Goal: Information Seeking & Learning: Learn about a topic

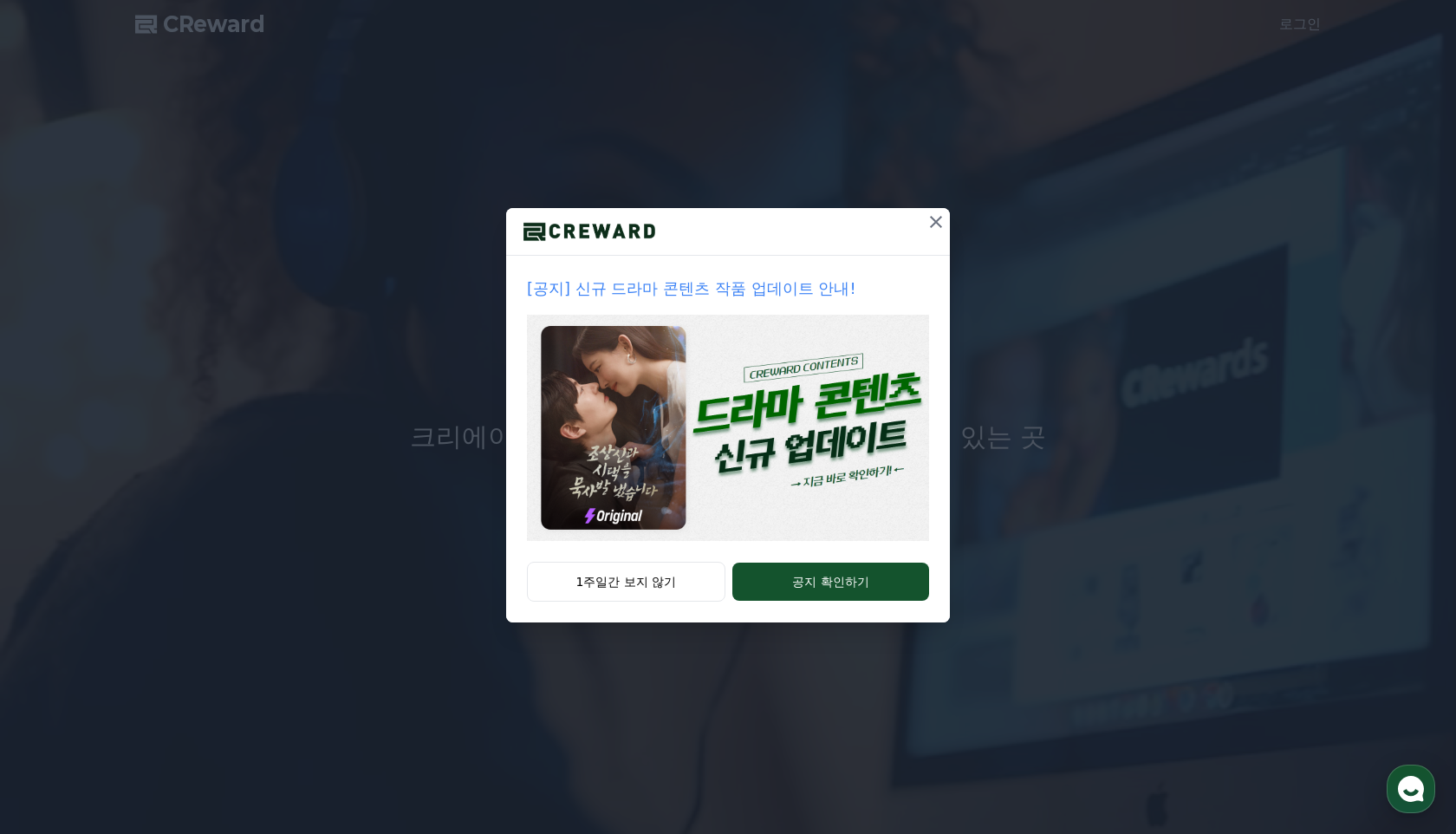
click at [934, 221] on icon at bounding box center [936, 222] width 12 height 12
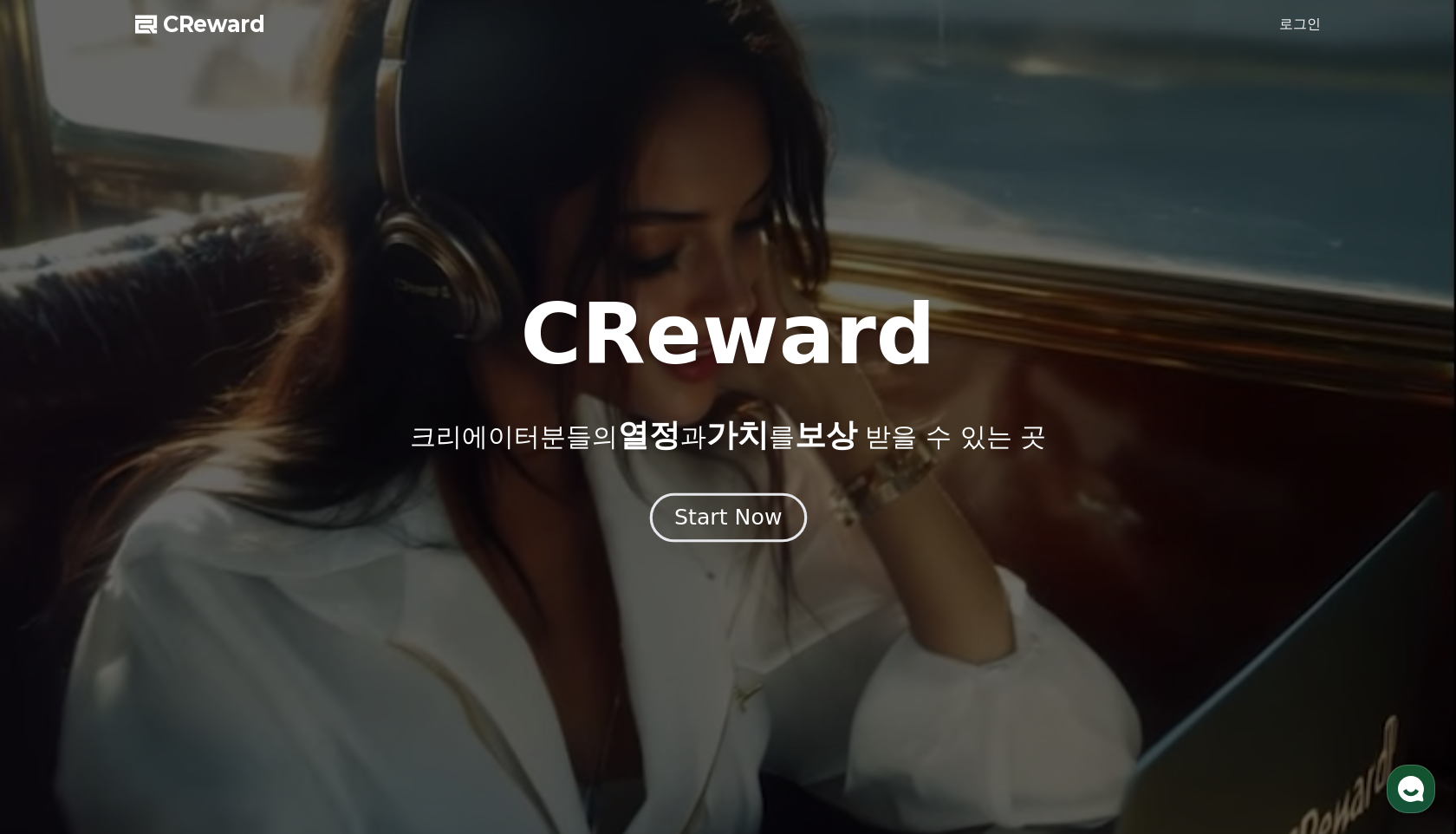
click at [742, 527] on div "Start Now" at bounding box center [728, 518] width 108 height 30
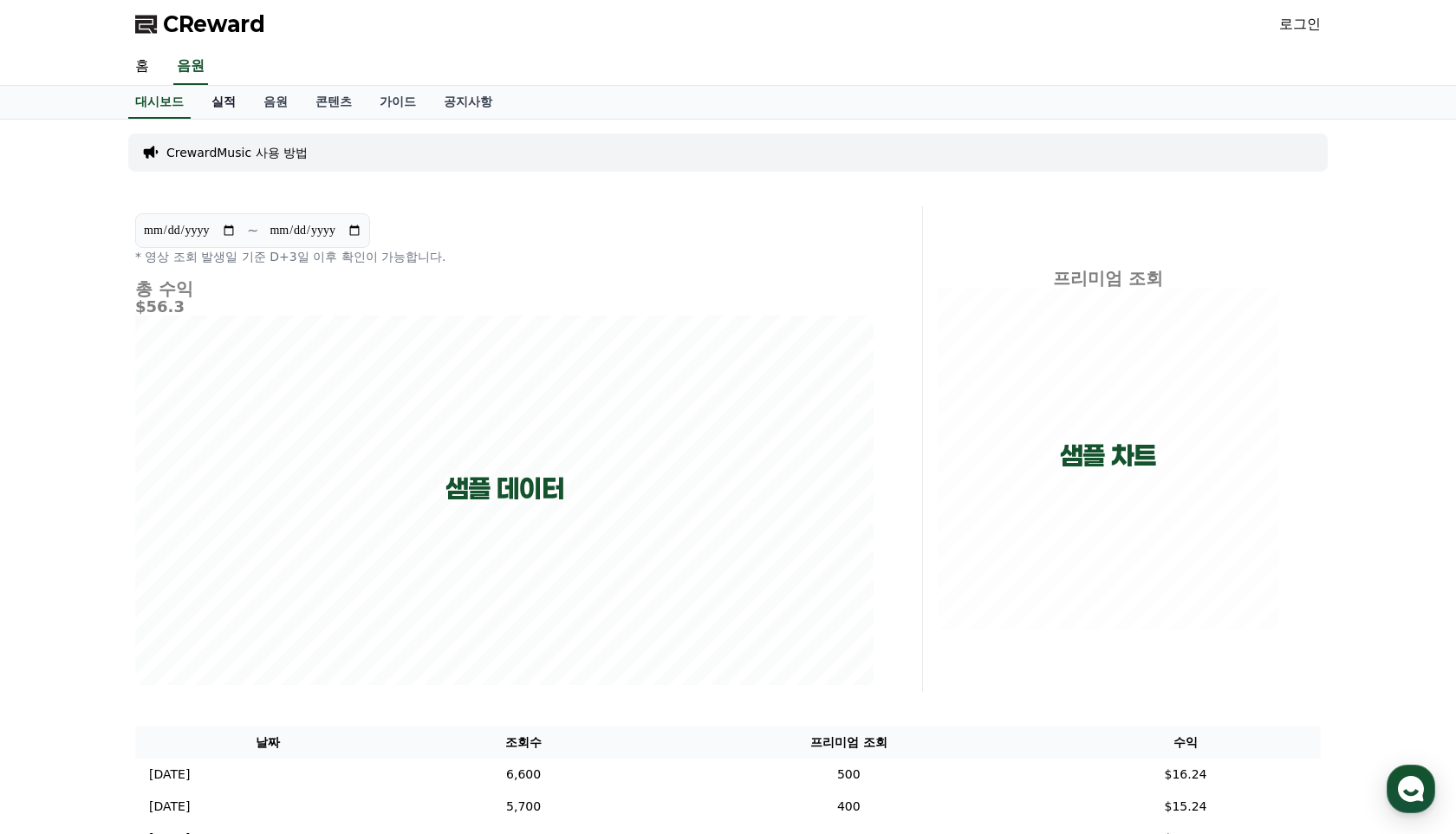
click at [226, 92] on link "실적" at bounding box center [224, 102] width 52 height 33
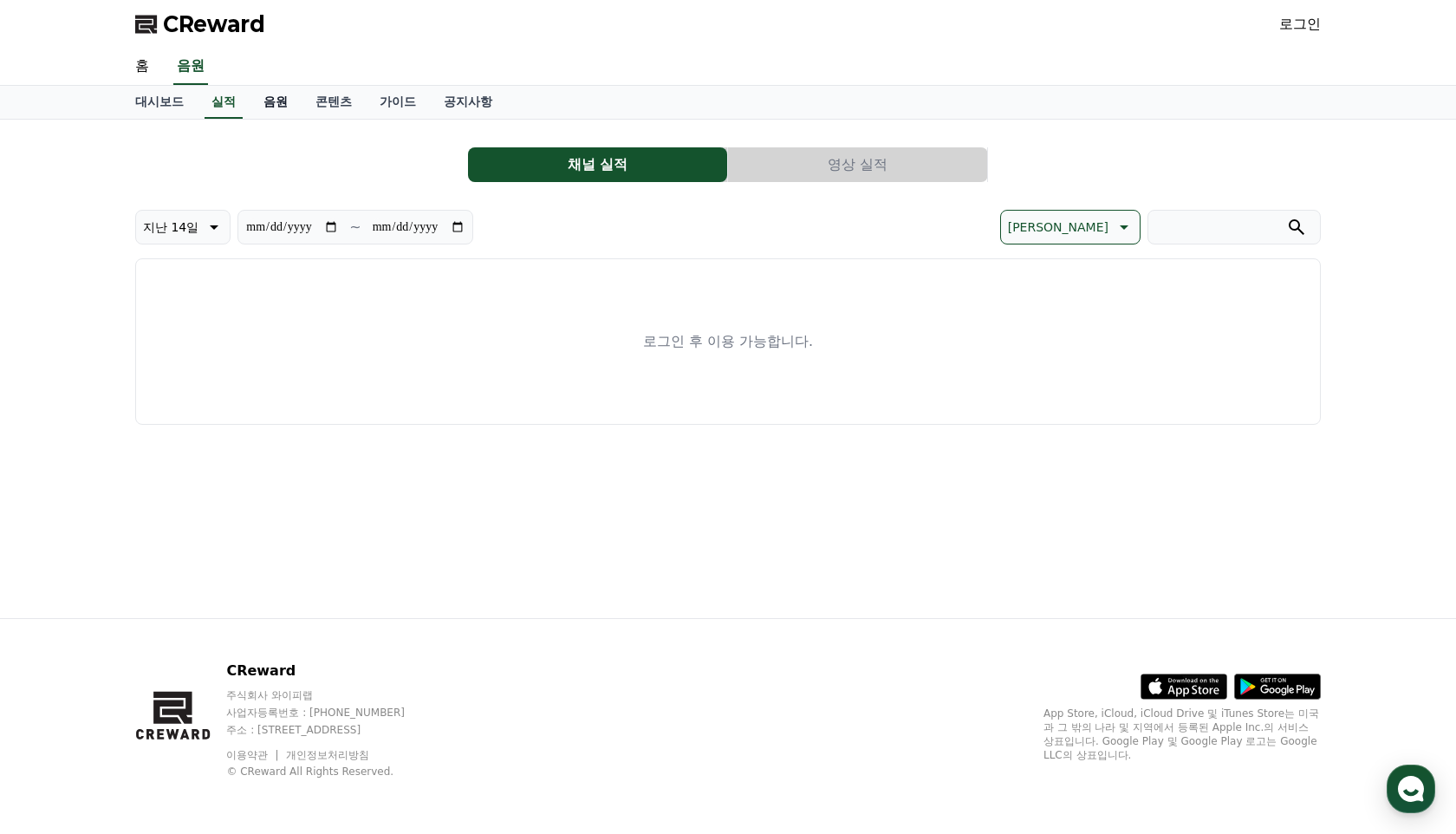
click at [252, 94] on link "음원" at bounding box center [275, 102] width 52 height 33
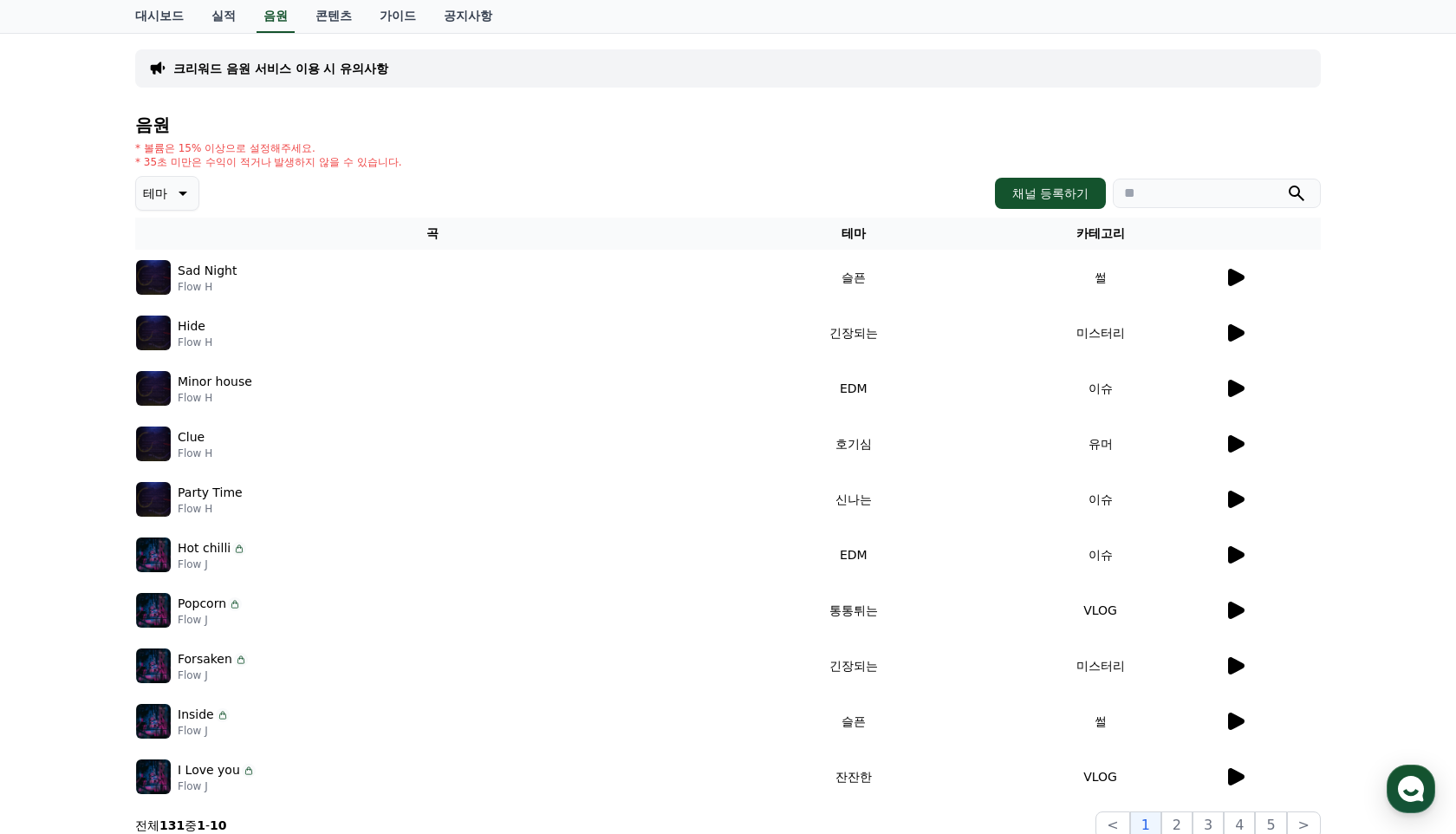
scroll to position [206, 0]
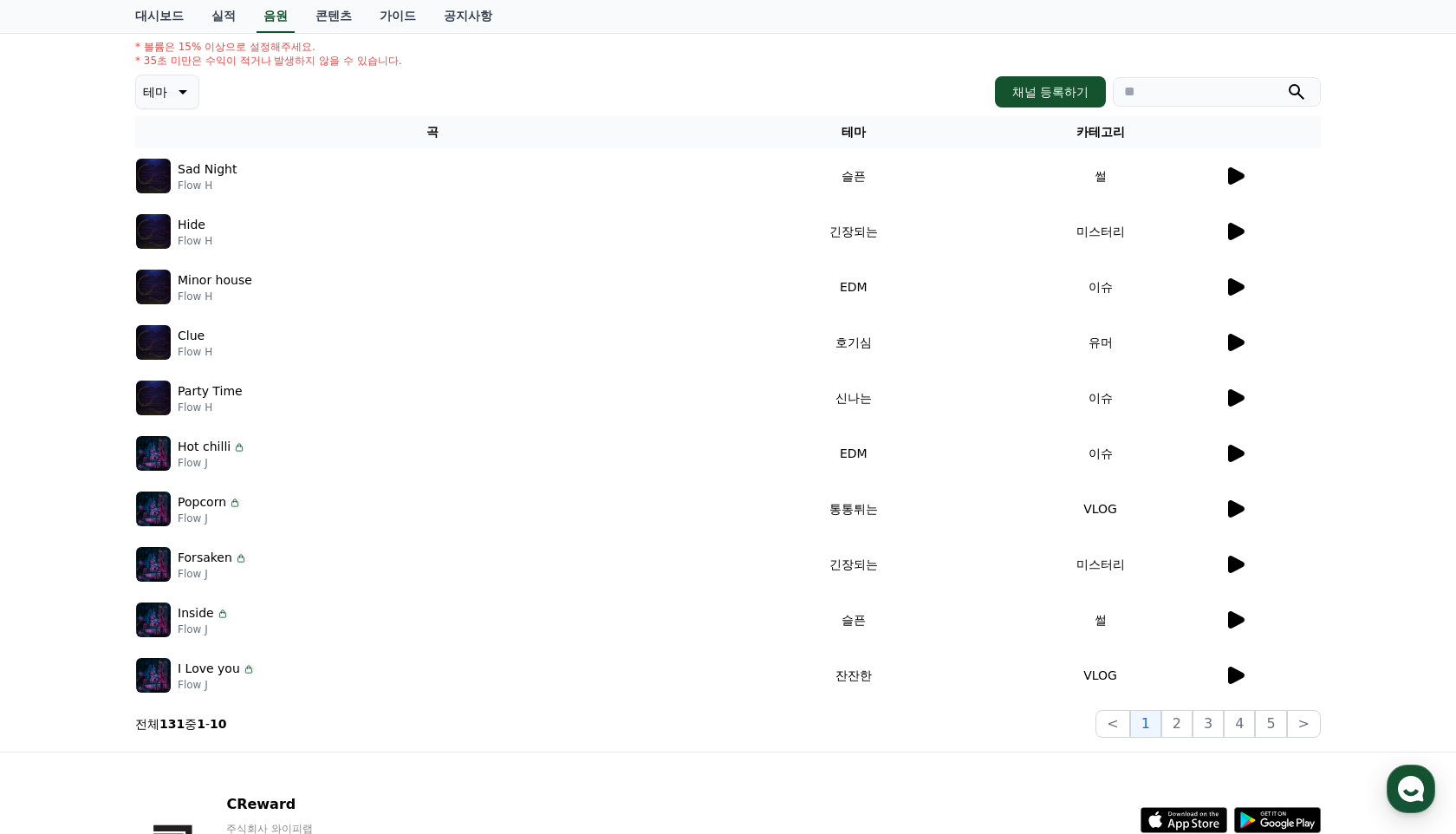
click at [1231, 173] on icon at bounding box center [1236, 176] width 17 height 18
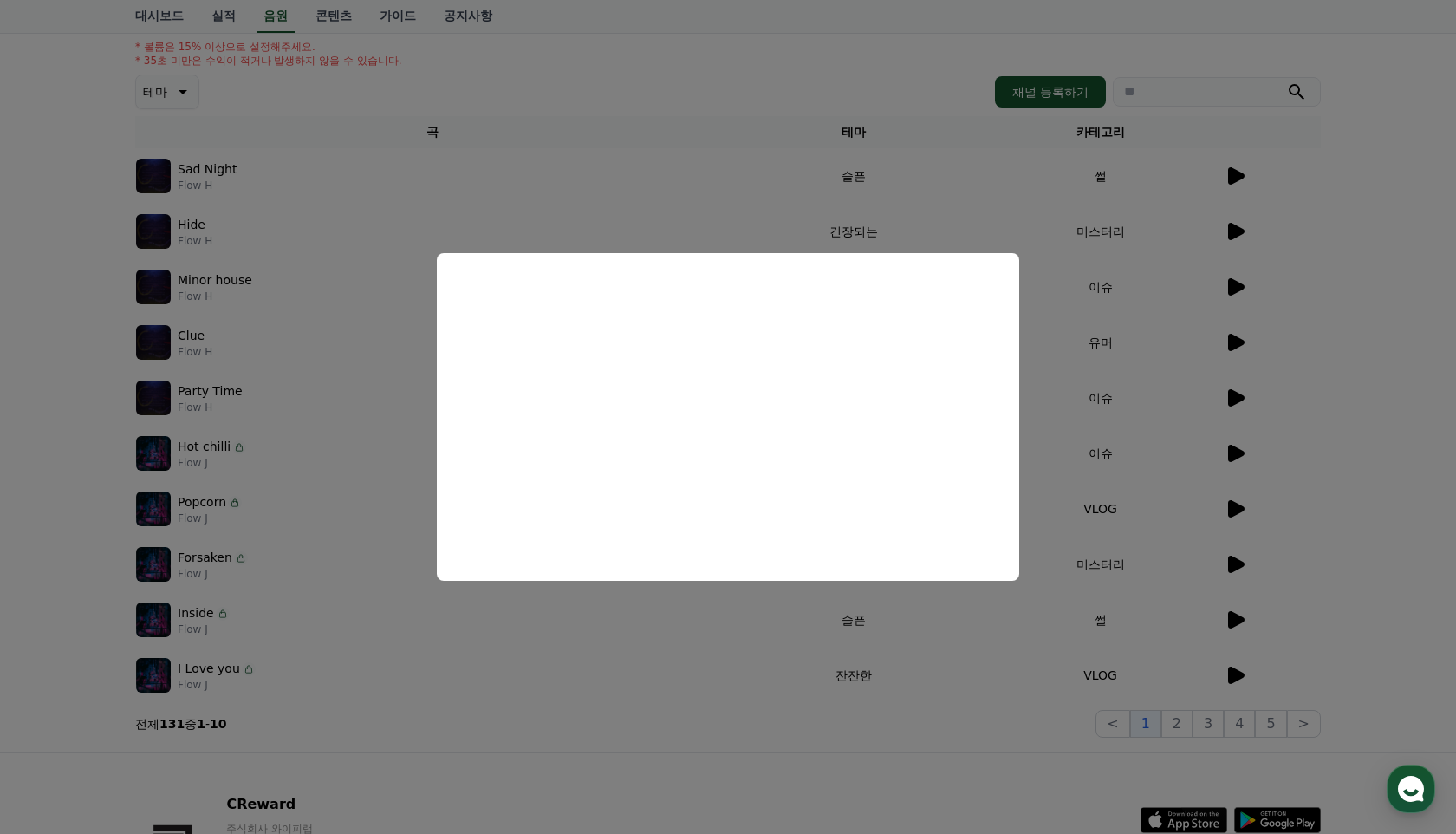
click at [1239, 233] on button "close modal" at bounding box center [728, 417] width 1456 height 834
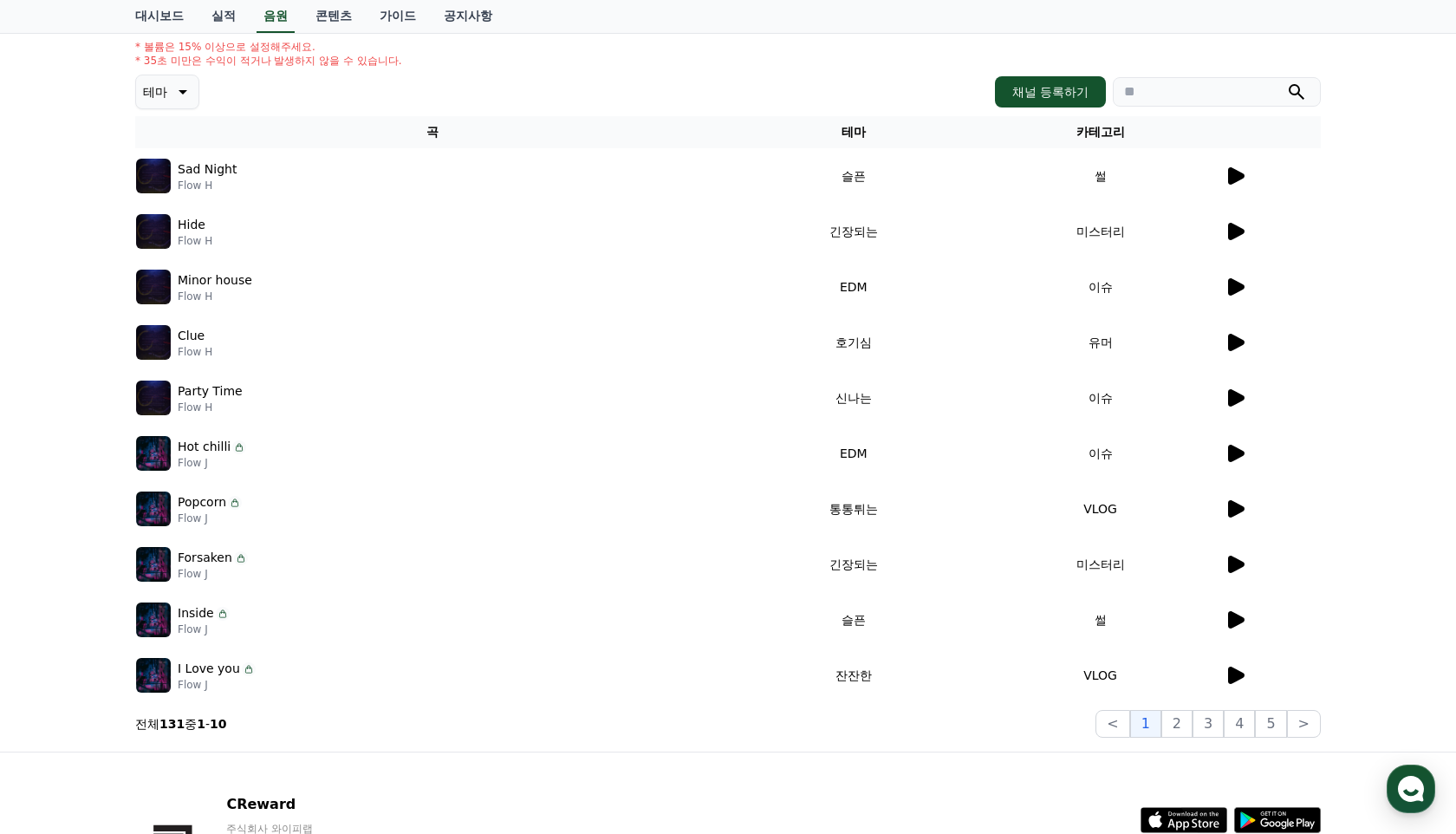
scroll to position [340, 0]
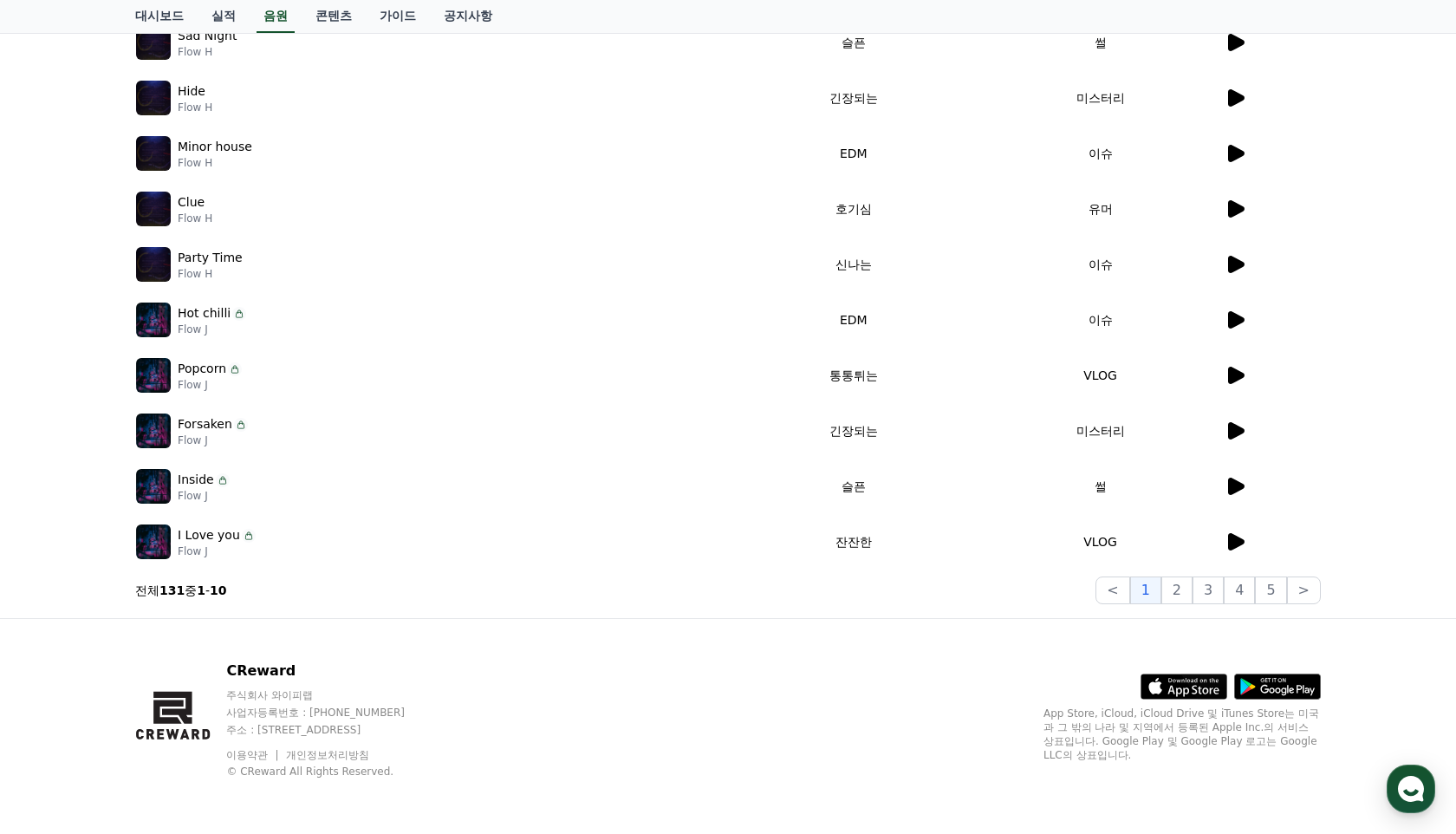
click at [1240, 538] on icon at bounding box center [1236, 542] width 17 height 18
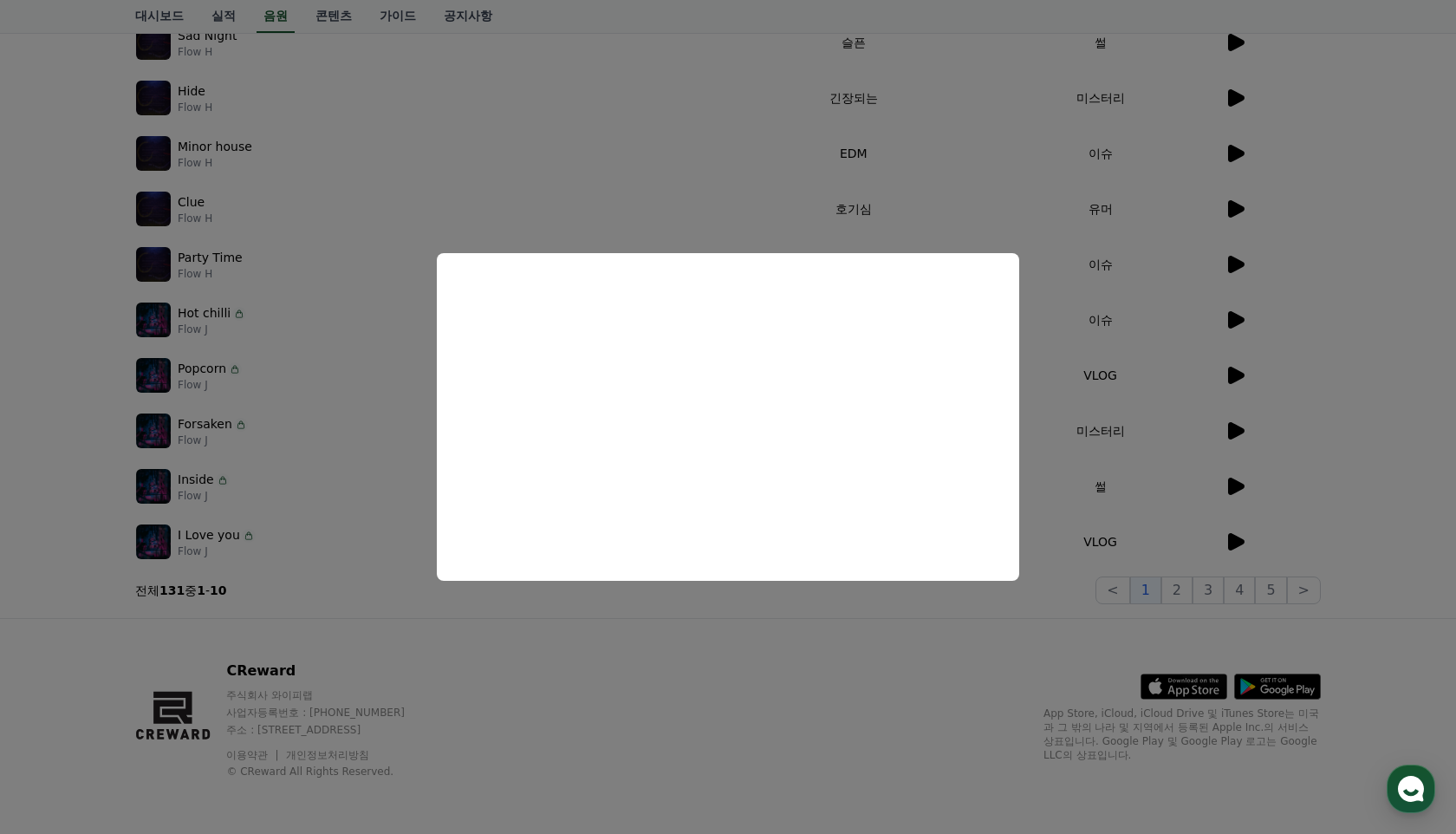
click at [1182, 243] on button "close modal" at bounding box center [728, 417] width 1456 height 834
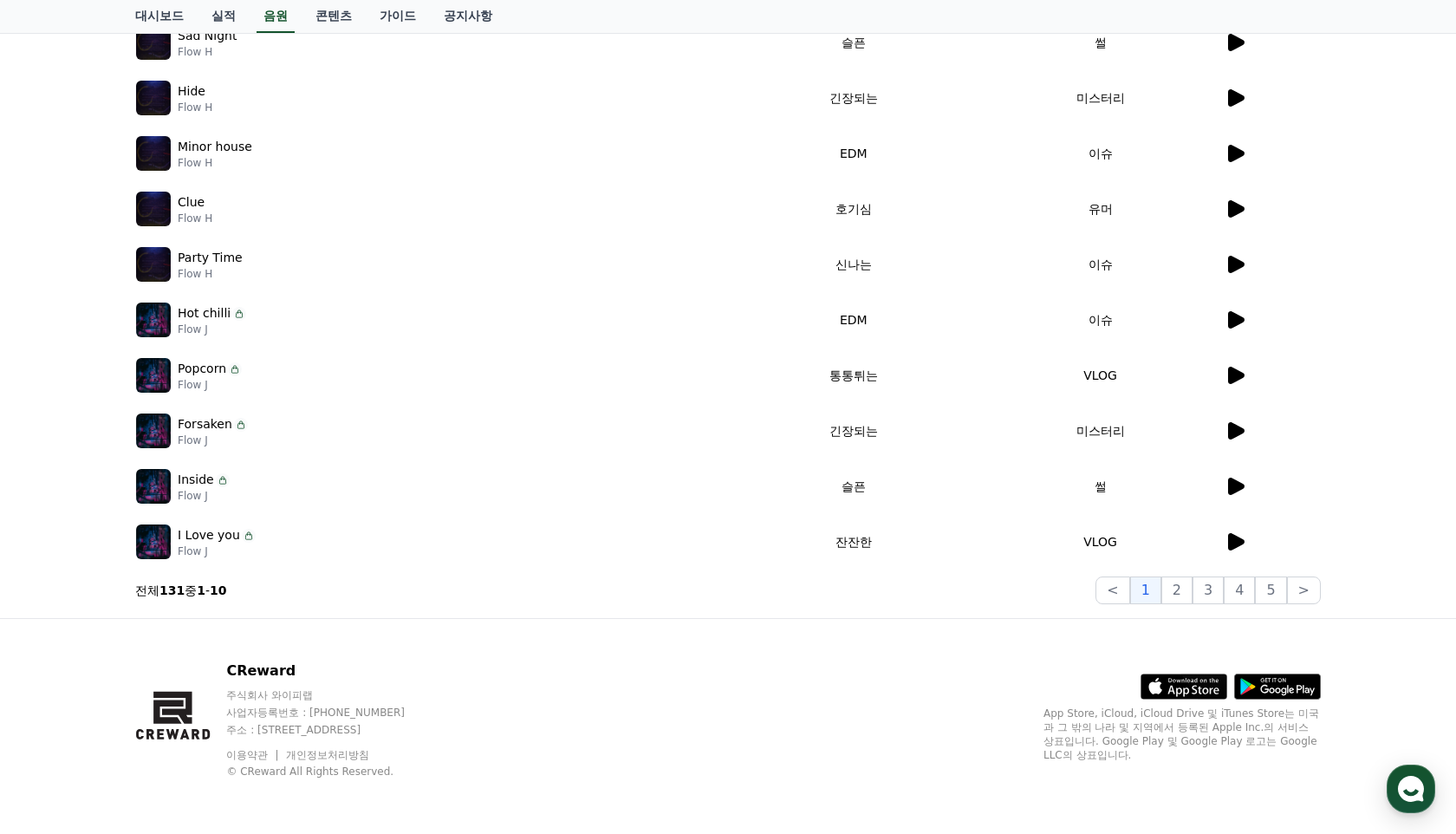
click at [1229, 206] on icon at bounding box center [1236, 209] width 17 height 18
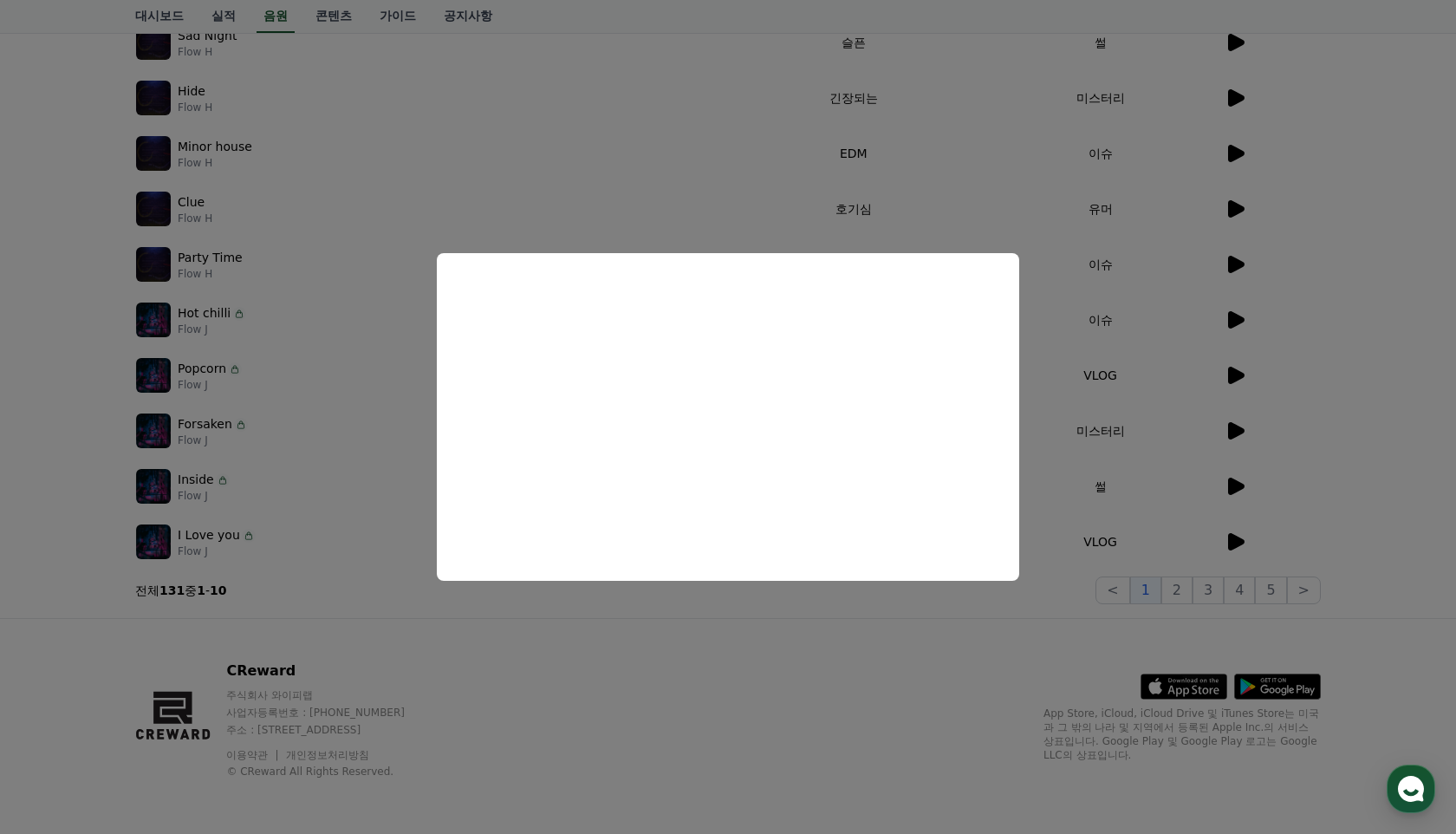
click at [707, 156] on button "close modal" at bounding box center [728, 417] width 1456 height 834
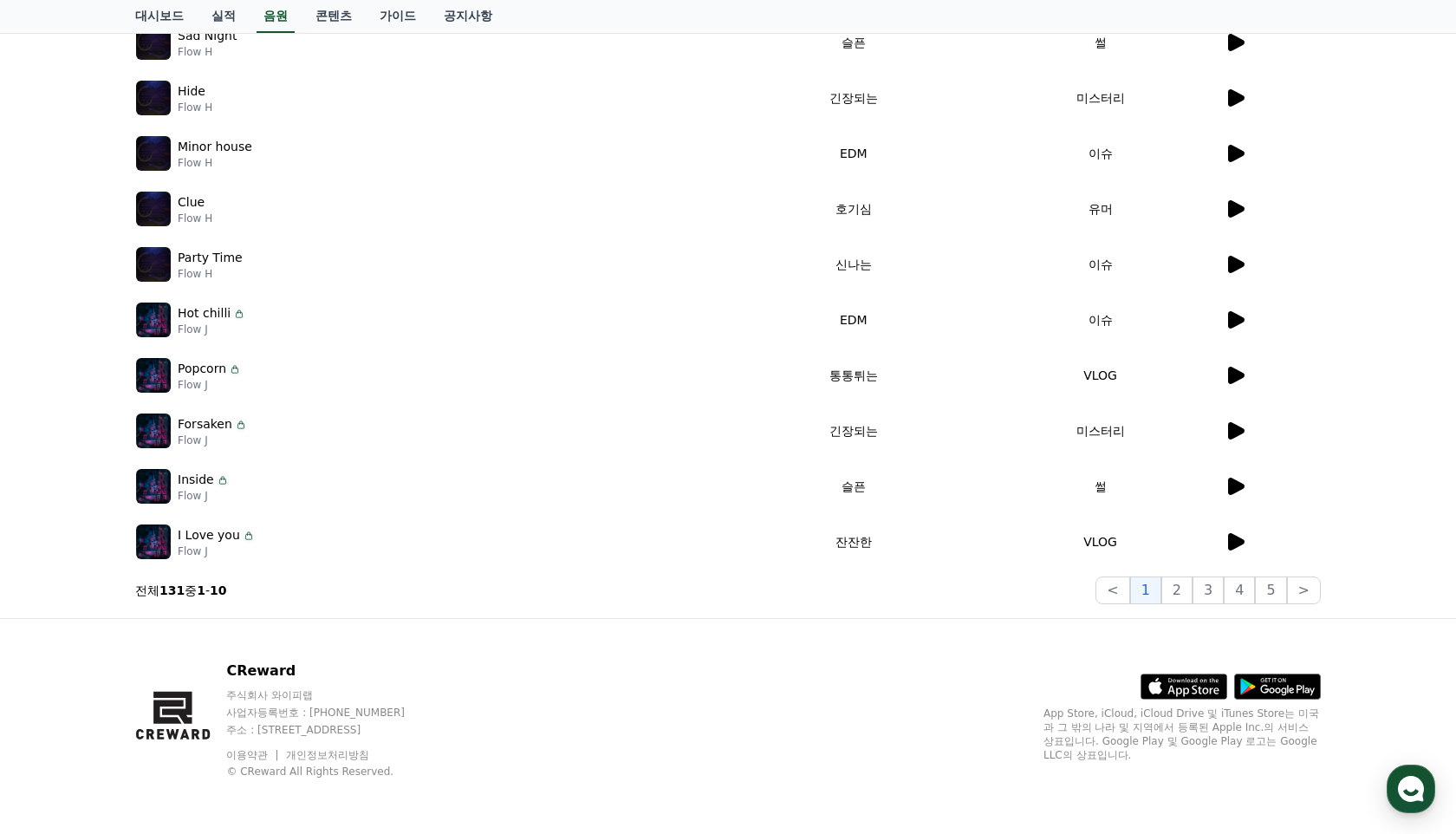
click at [1234, 475] on icon at bounding box center [1235, 485] width 21 height 21
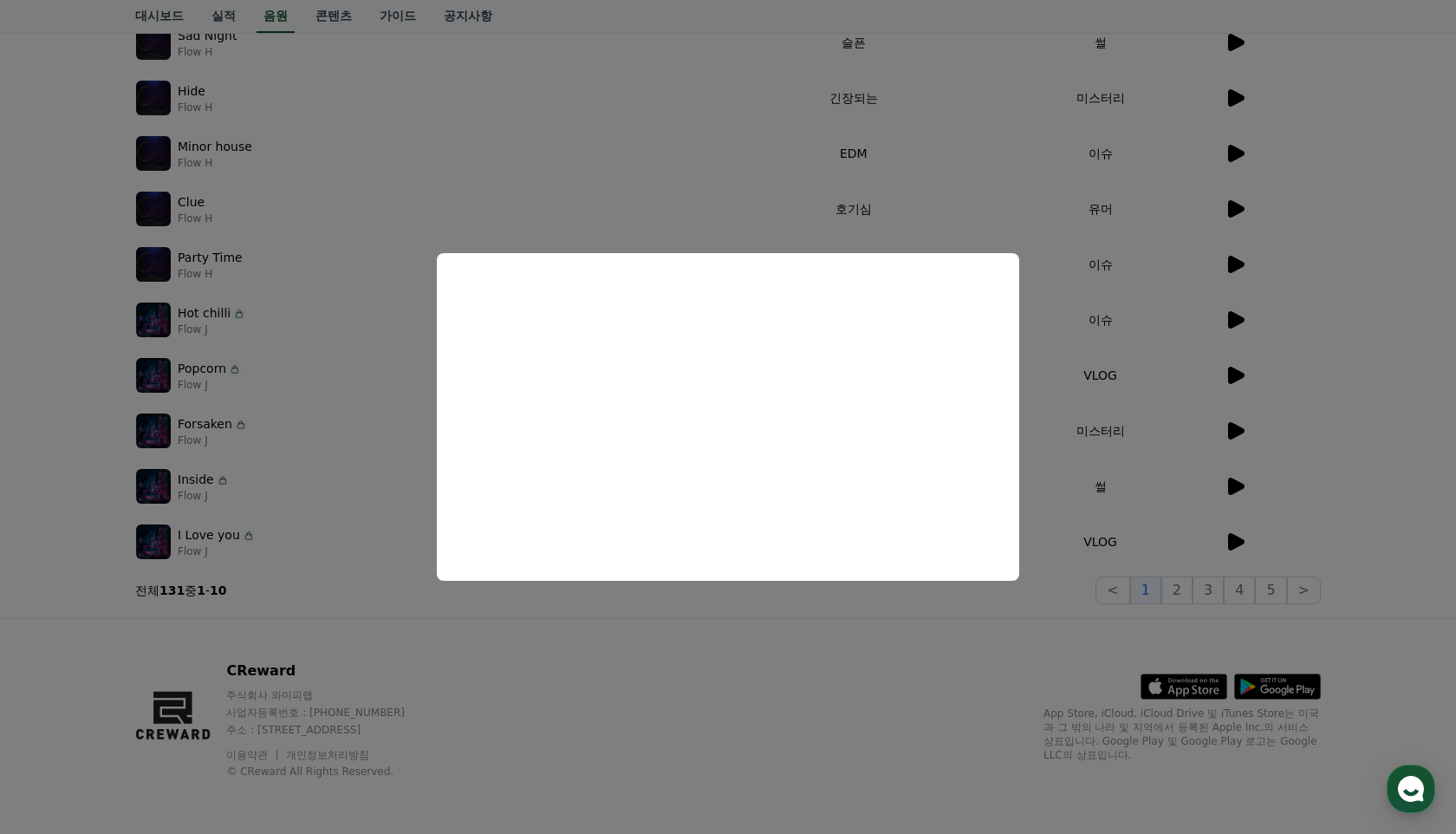
click at [705, 154] on button "close modal" at bounding box center [728, 417] width 1456 height 834
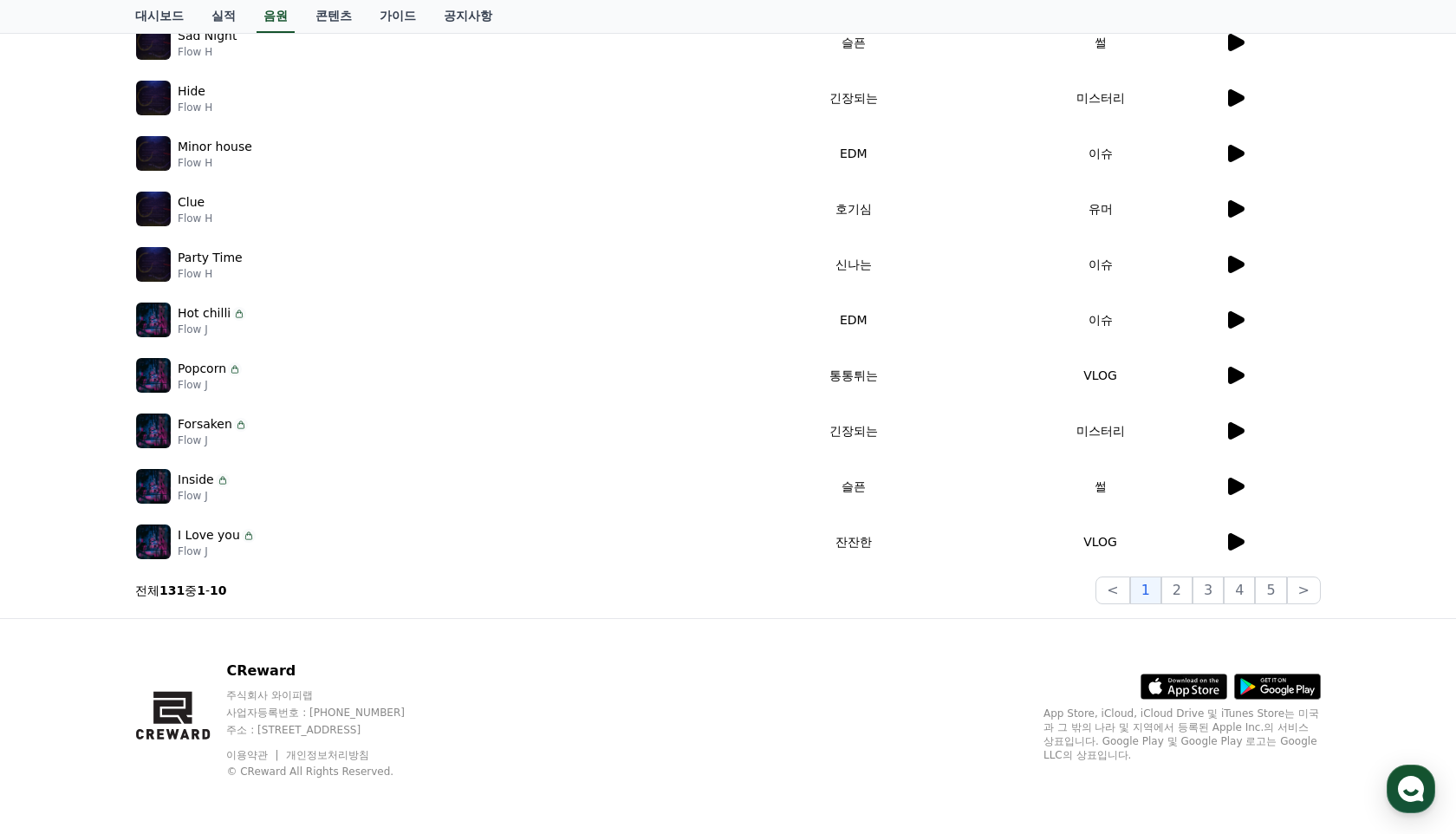
click at [1231, 262] on icon at bounding box center [1236, 264] width 17 height 18
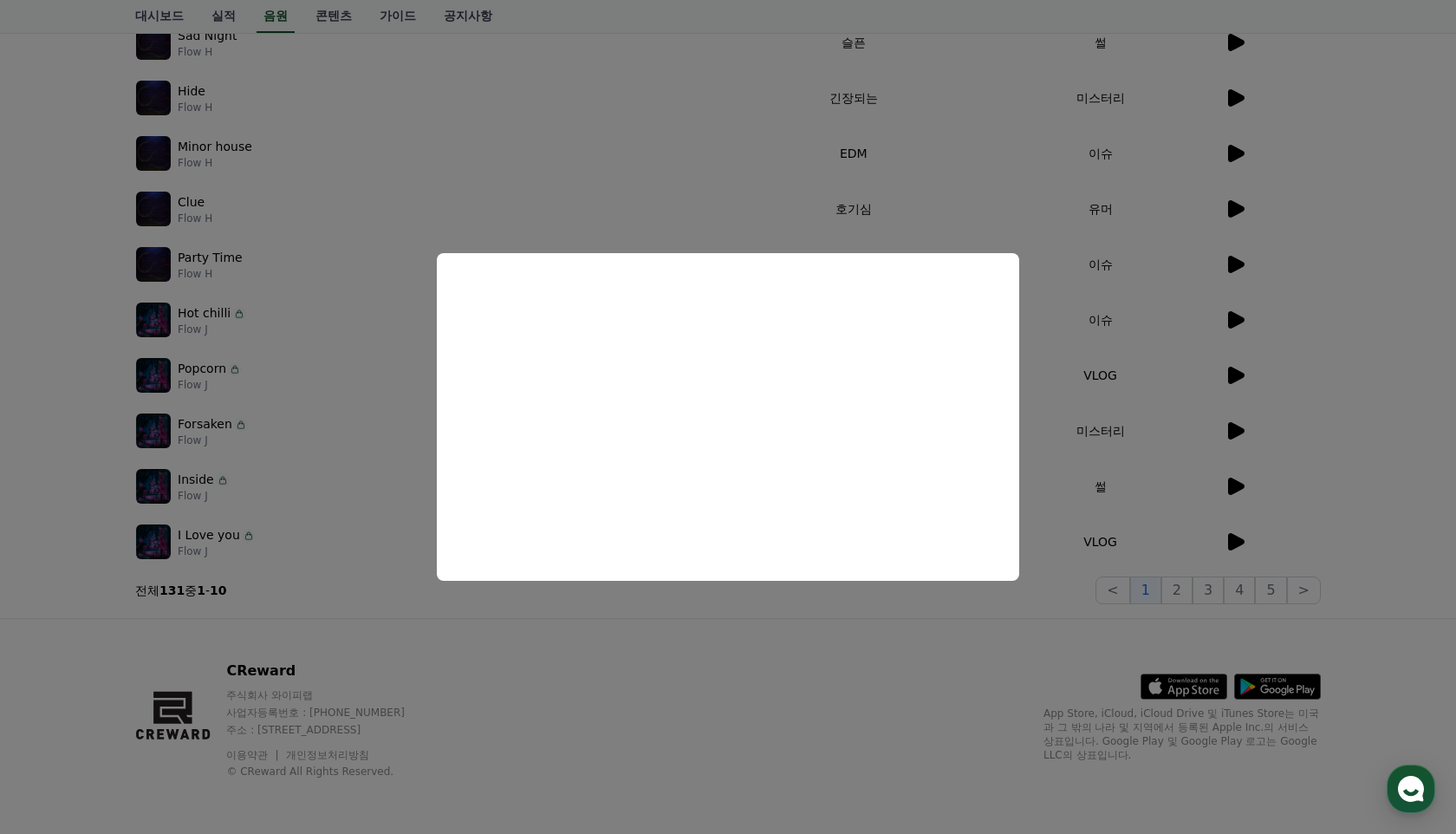
click at [713, 642] on button "close modal" at bounding box center [728, 417] width 1456 height 834
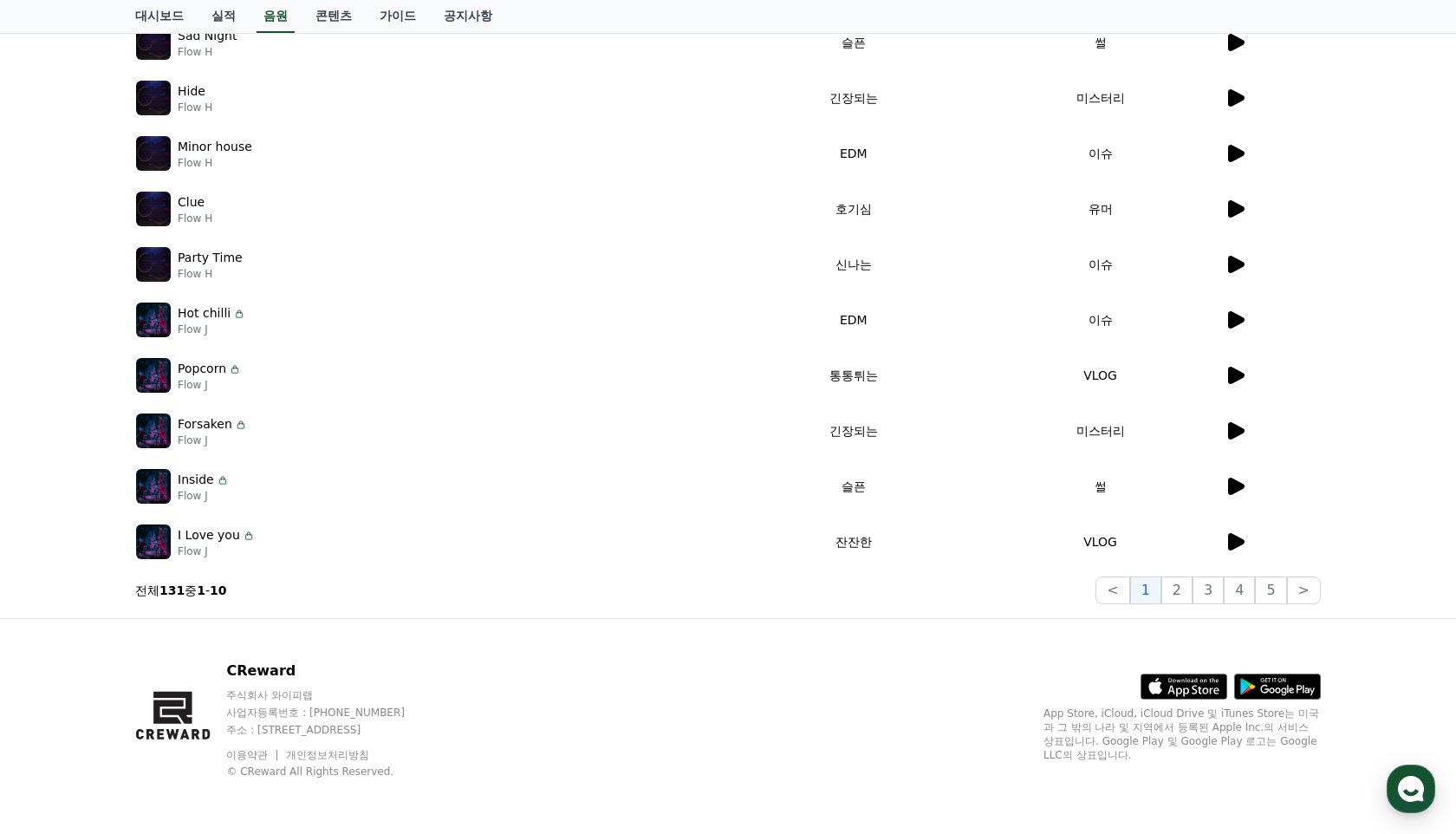
click at [1240, 371] on icon at bounding box center [1236, 375] width 17 height 18
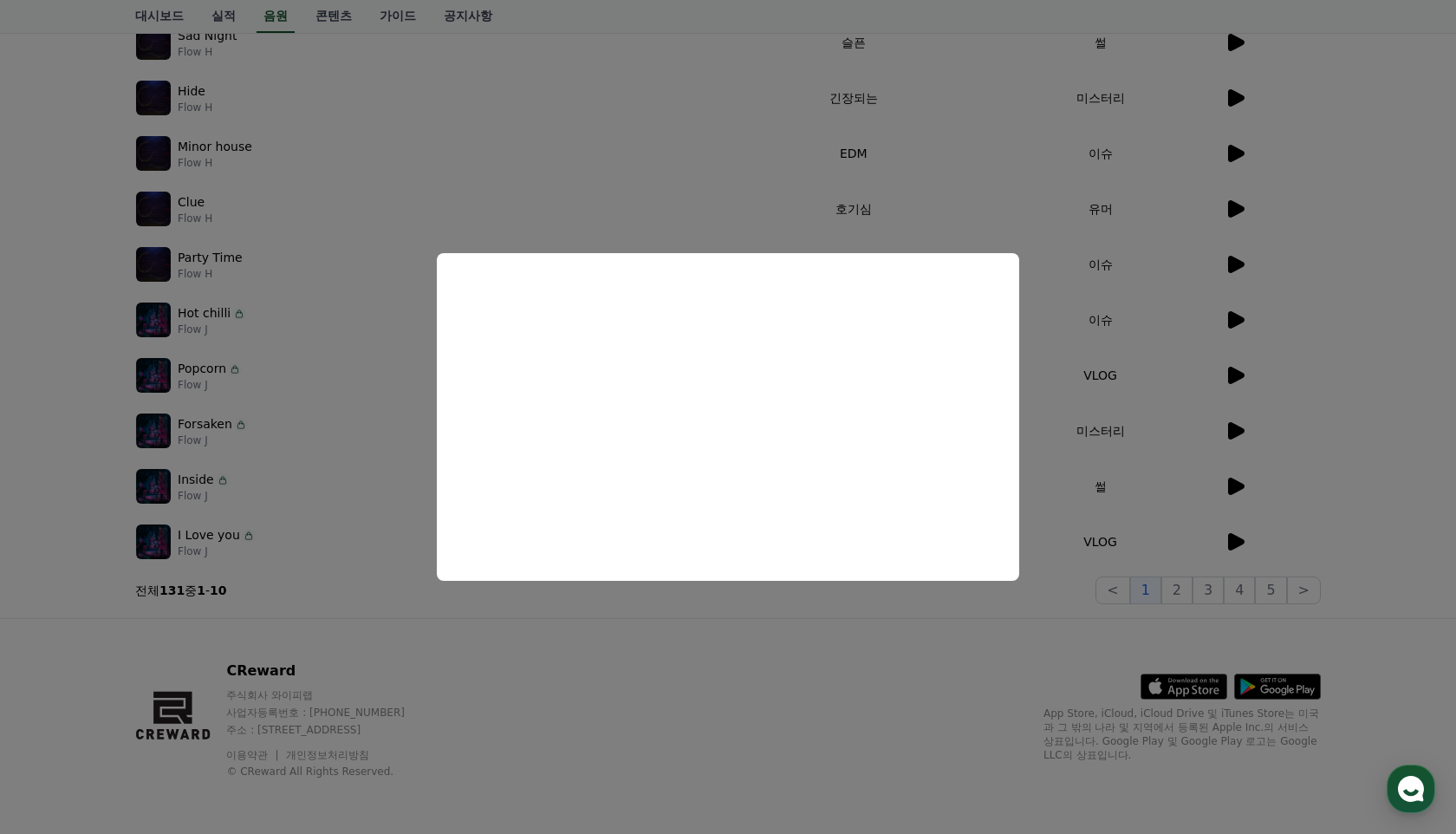
click at [983, 628] on button "close modal" at bounding box center [728, 417] width 1456 height 834
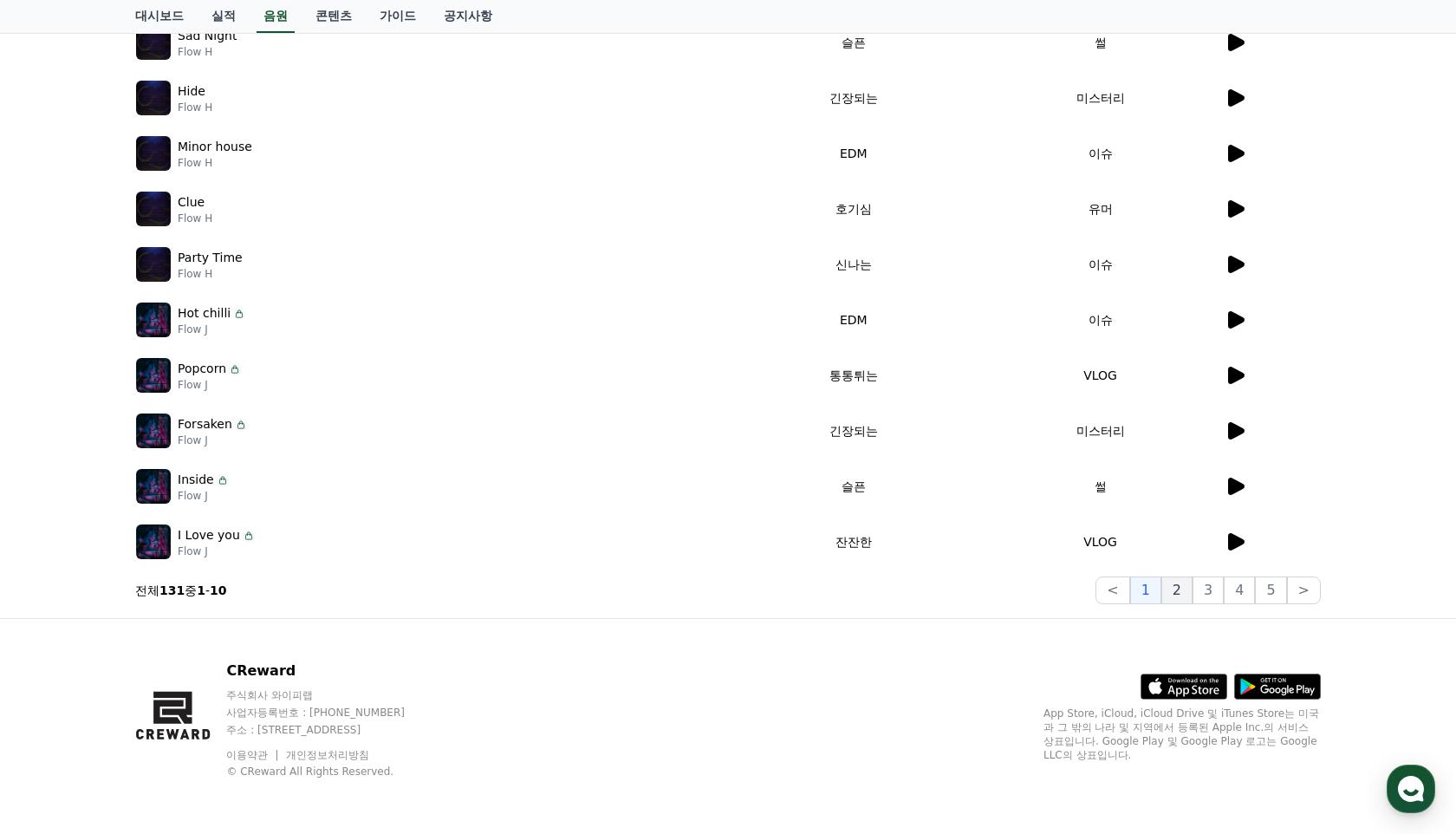
click at [1176, 588] on button "2" at bounding box center [1178, 590] width 32 height 28
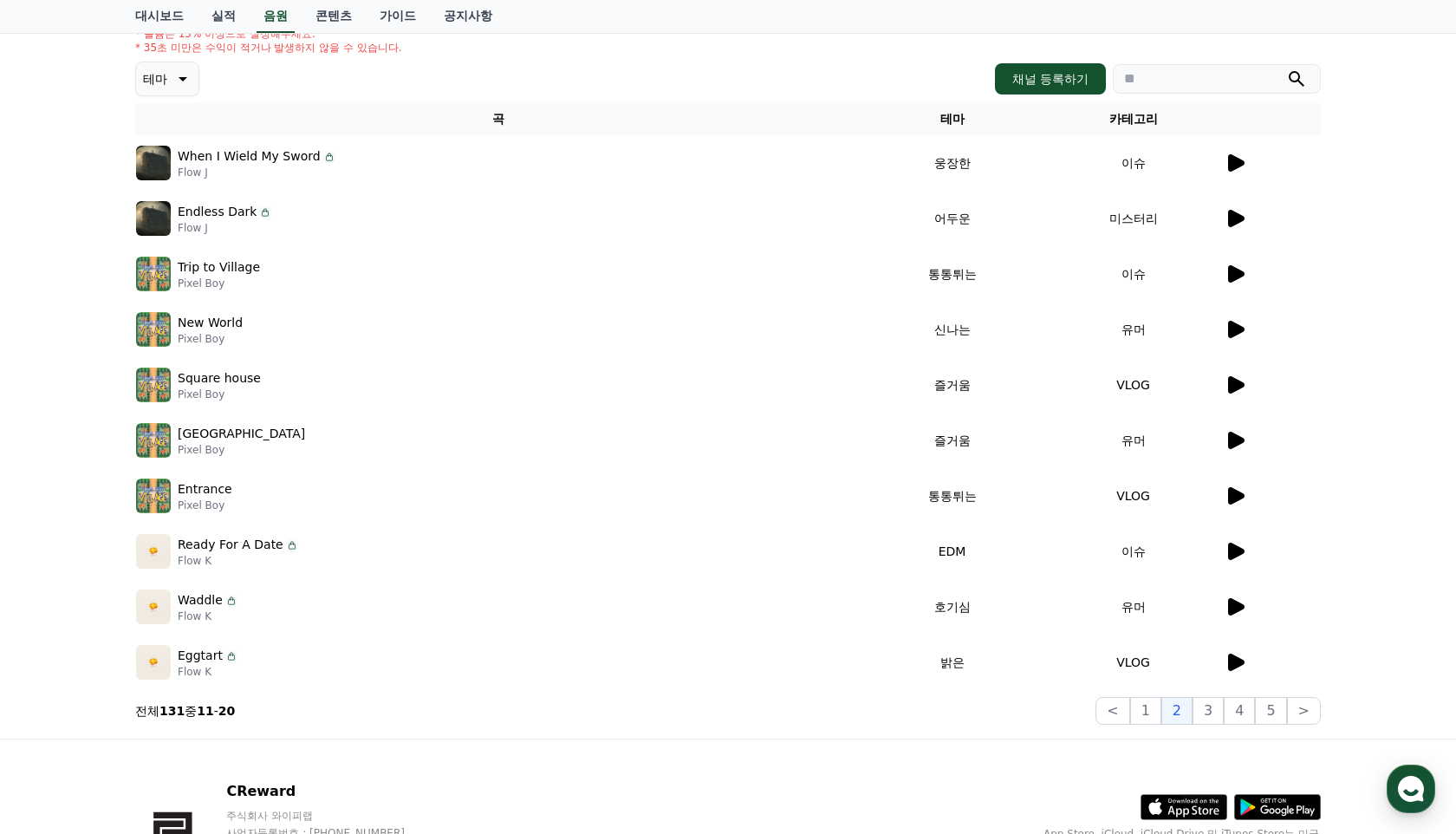
scroll to position [193, 0]
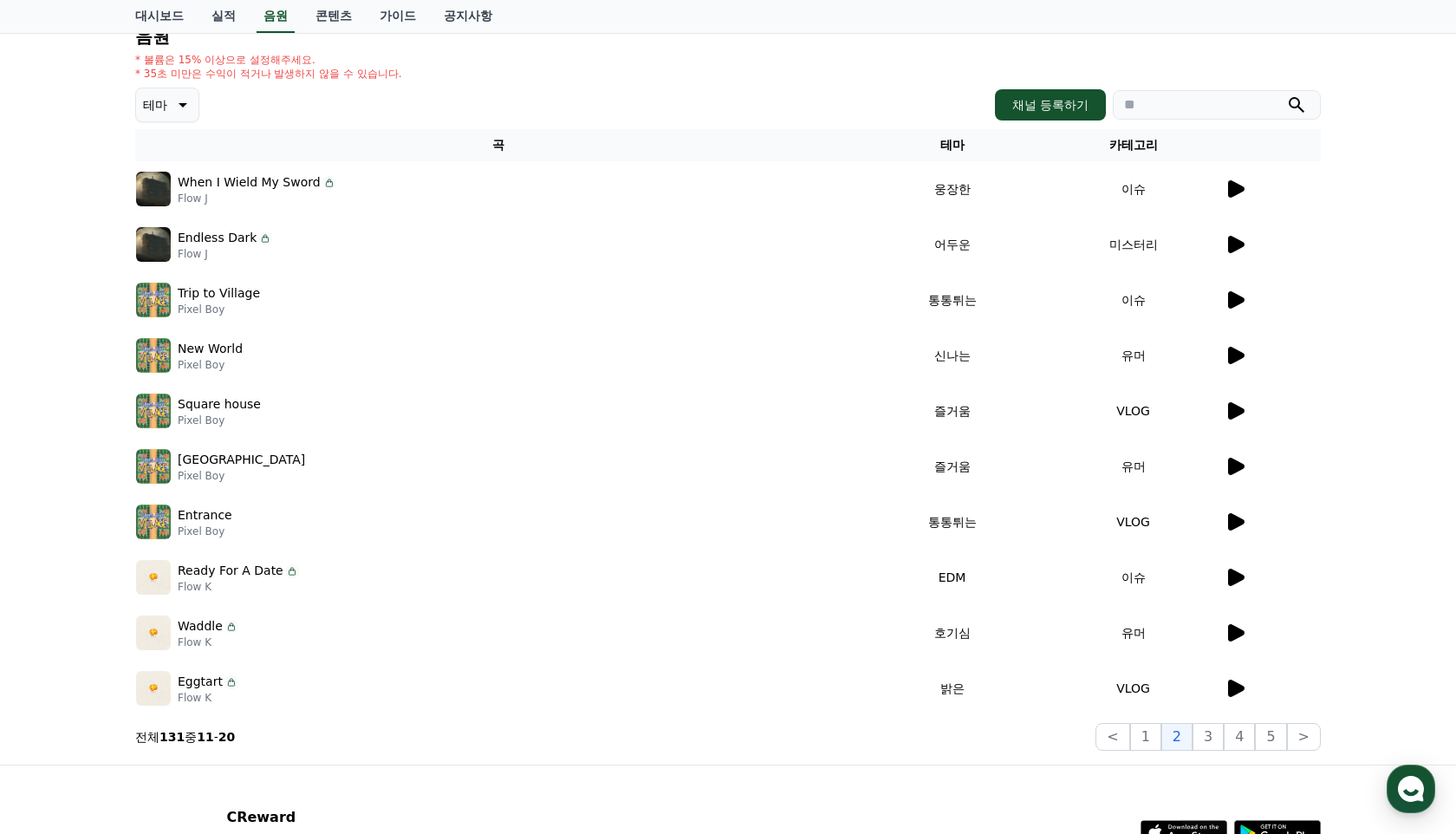
click at [1236, 413] on icon at bounding box center [1236, 411] width 17 height 18
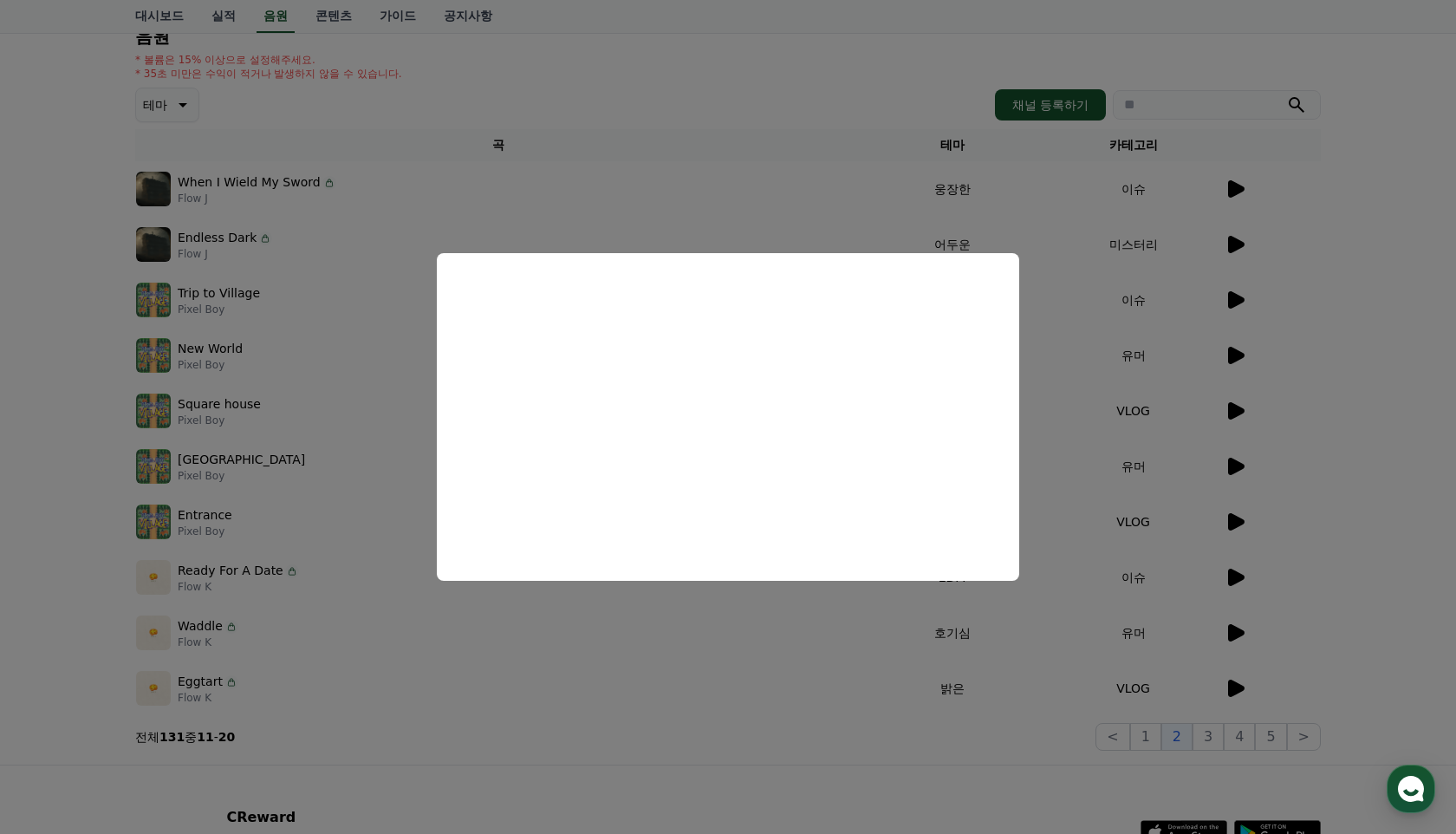
click at [1343, 510] on button "close modal" at bounding box center [728, 417] width 1456 height 834
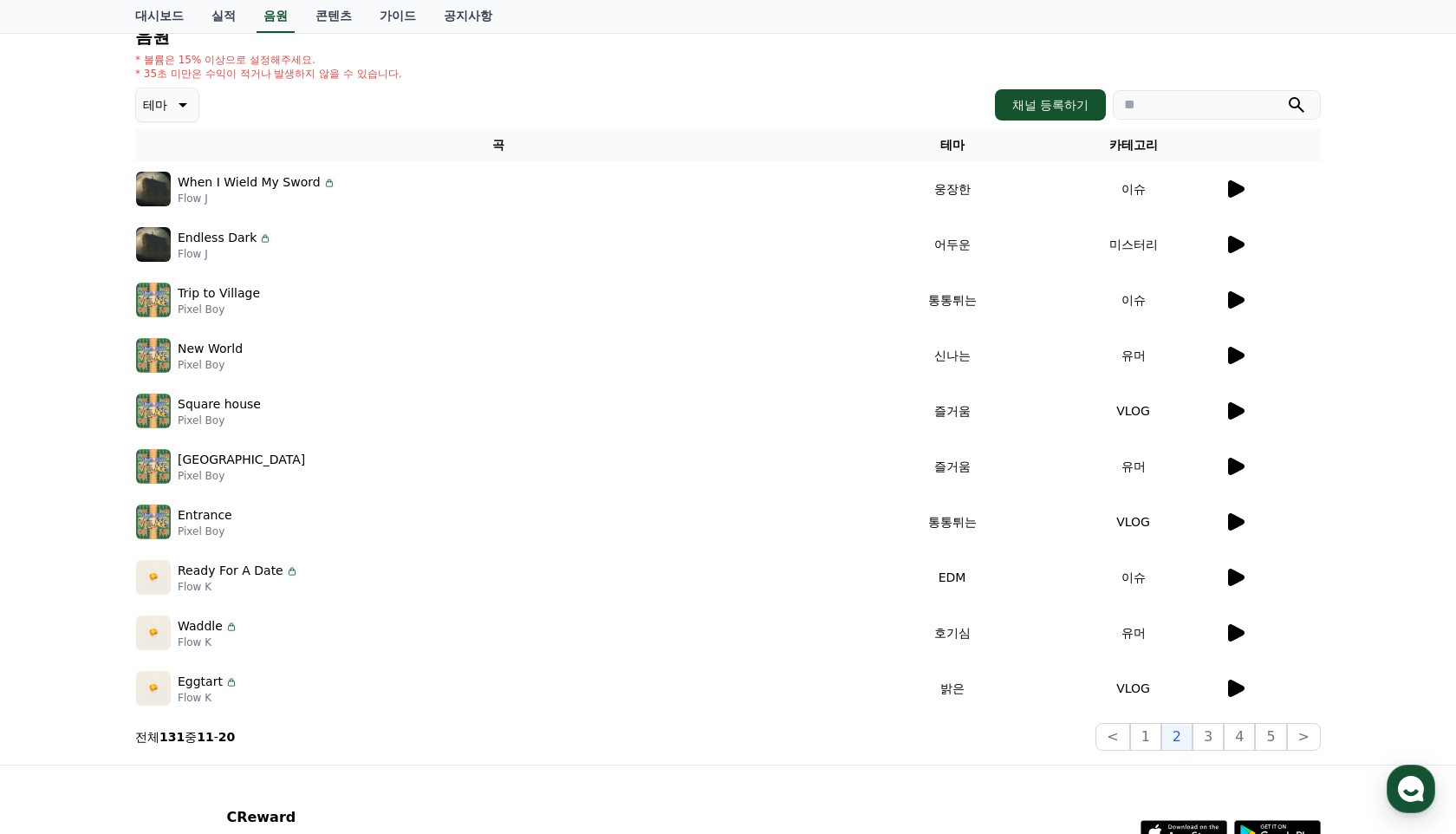
click at [1239, 692] on icon at bounding box center [1235, 687] width 21 height 21
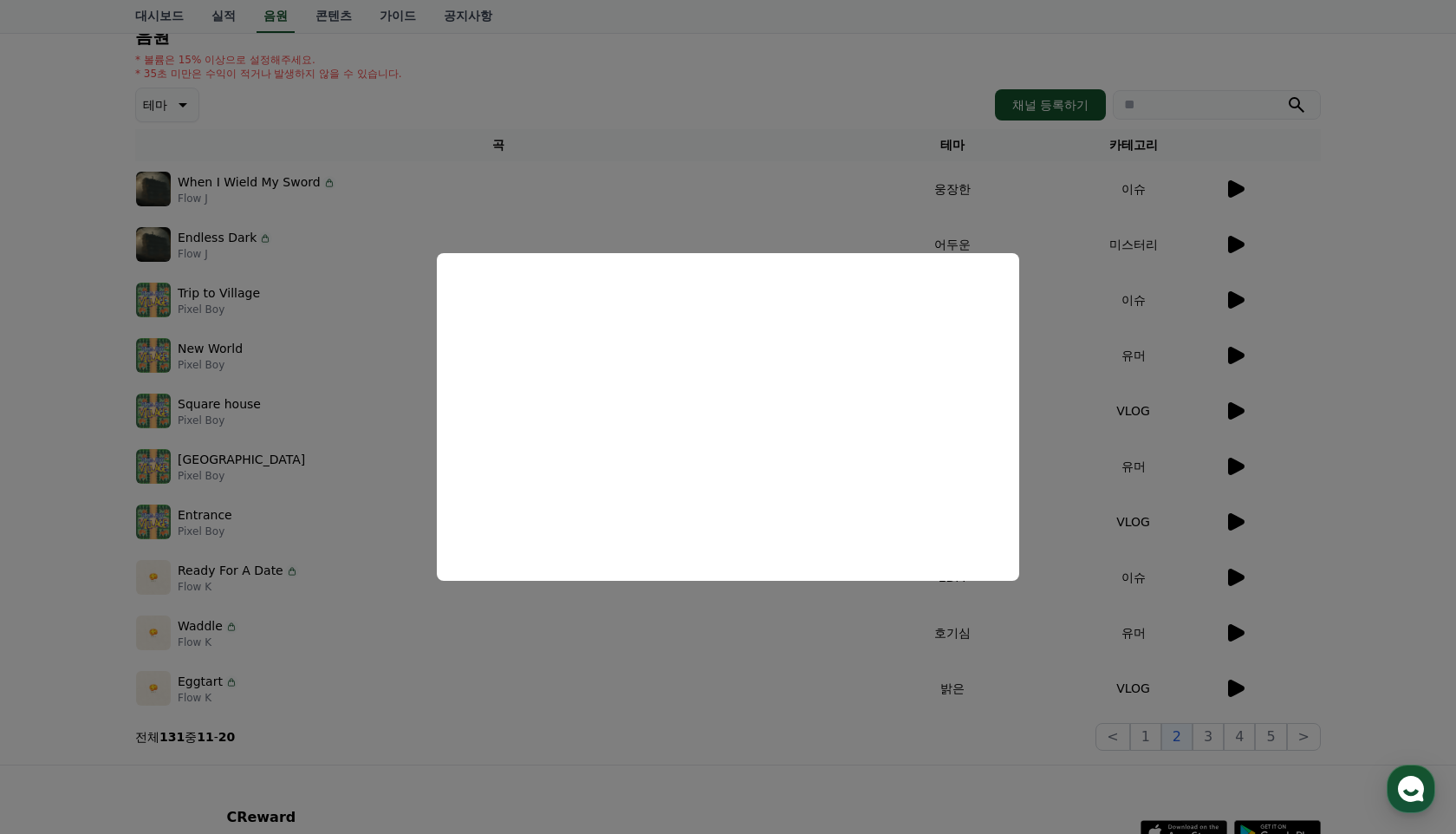
click at [735, 770] on button "close modal" at bounding box center [728, 417] width 1456 height 834
